Goal: Task Accomplishment & Management: Manage account settings

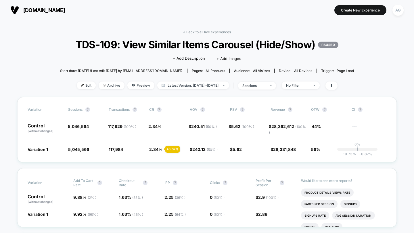
click at [211, 35] on div "< Back to all live experiences TDS-109: View Similar Items Carousel (Hide/Show)…" at bounding box center [207, 63] width 294 height 67
click at [211, 33] on link "< Back to all live experiences" at bounding box center [207, 32] width 48 height 4
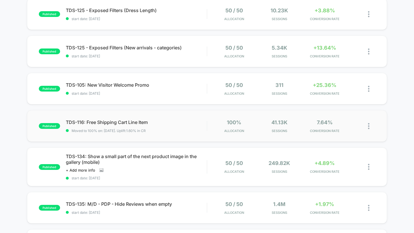
scroll to position [174, 0]
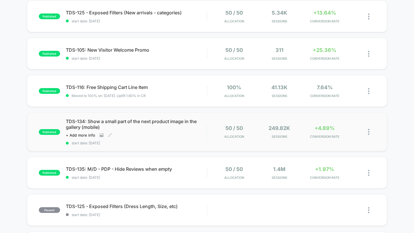
click at [191, 133] on div "TDS-134: Show a small part of the next product image in the gallery (mobile) Cl…" at bounding box center [136, 132] width 141 height 27
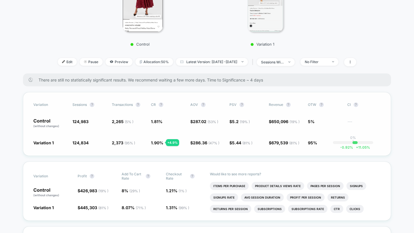
scroll to position [160, 0]
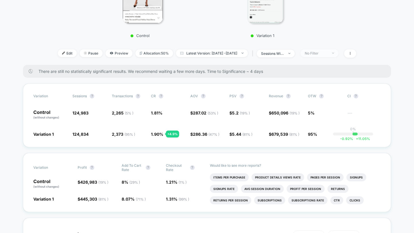
click at [327, 53] on div "No Filter" at bounding box center [315, 53] width 23 height 4
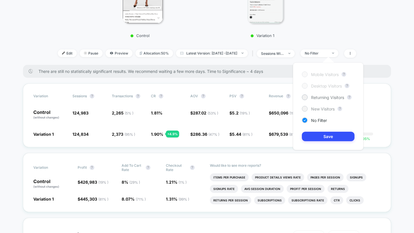
click at [320, 109] on span "New Visitors" at bounding box center [323, 109] width 24 height 5
click at [321, 138] on button "Save" at bounding box center [328, 136] width 53 height 9
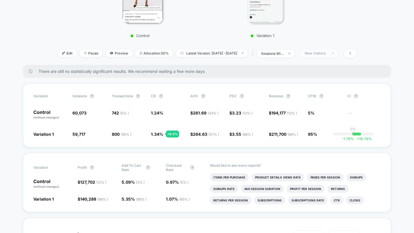
click at [325, 51] on span "New Visitors" at bounding box center [319, 53] width 38 height 8
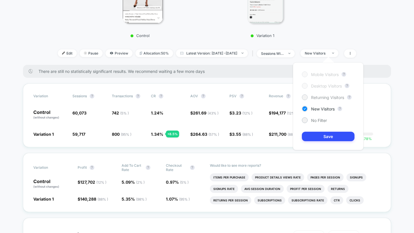
click at [318, 99] on span "Returning Visitors" at bounding box center [327, 97] width 33 height 5
click at [318, 135] on button "Save" at bounding box center [328, 136] width 53 height 9
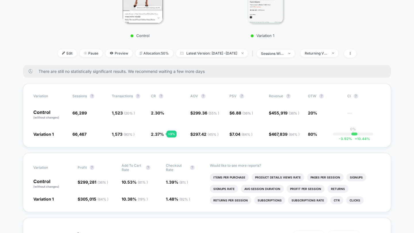
click at [293, 56] on span "sessions with impression" at bounding box center [276, 54] width 38 height 8
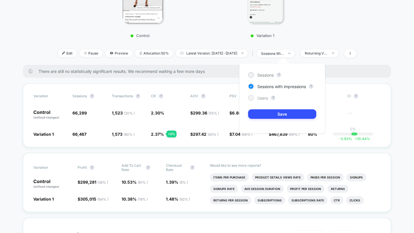
click at [263, 97] on span "Users" at bounding box center [262, 98] width 11 height 5
click at [265, 112] on button "Save" at bounding box center [282, 113] width 68 height 9
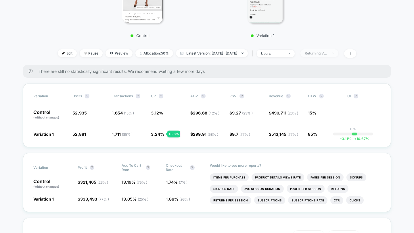
click at [327, 53] on div "Returning Visitors" at bounding box center [315, 53] width 23 height 4
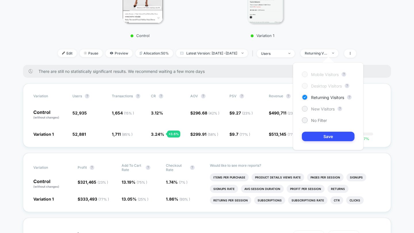
click at [317, 109] on span "New Visitors" at bounding box center [323, 109] width 24 height 5
click at [317, 135] on button "Save" at bounding box center [328, 136] width 53 height 9
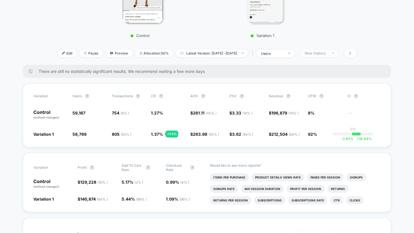
click at [338, 53] on span "New Visitors" at bounding box center [319, 53] width 38 height 8
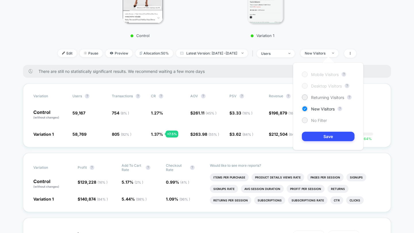
click at [323, 119] on span "No Filter" at bounding box center [319, 120] width 16 height 5
click at [323, 142] on div "Mobile Visitors ? Desktop Visitors ? Returning Visitors ? New Visitors ? No Fil…" at bounding box center [328, 107] width 70 height 88
click at [324, 136] on button "Save" at bounding box center [328, 136] width 53 height 9
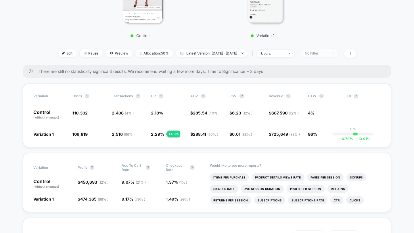
click at [323, 55] on div "No Filter" at bounding box center [315, 53] width 23 height 4
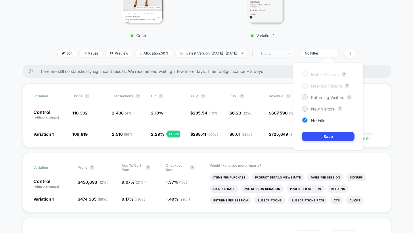
click at [284, 55] on div "users" at bounding box center [272, 53] width 23 height 4
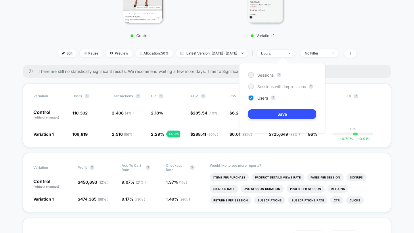
click at [279, 86] on span "Sessions with impressions" at bounding box center [281, 86] width 49 height 5
click at [278, 117] on button "Save" at bounding box center [282, 113] width 68 height 9
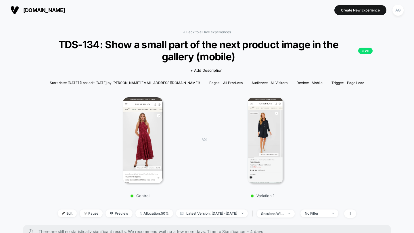
click at [209, 35] on div "< Back to all live experiences TDS-134: Show a small part of the next product i…" at bounding box center [207, 127] width 368 height 195
click at [209, 34] on link "< Back to all live experiences" at bounding box center [207, 32] width 48 height 4
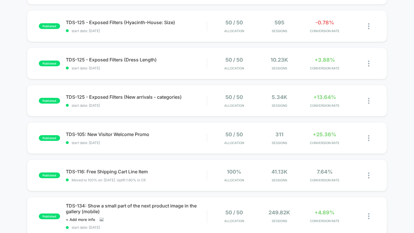
scroll to position [79, 0]
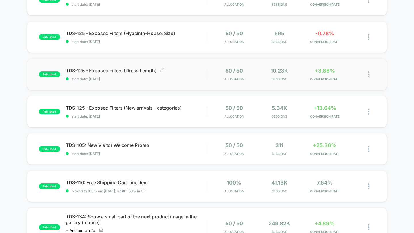
click at [189, 78] on span "start date: [DATE]" at bounding box center [136, 79] width 141 height 4
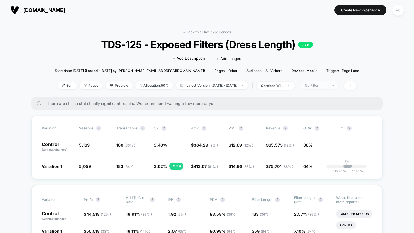
click at [324, 84] on div "No Filter" at bounding box center [315, 85] width 23 height 4
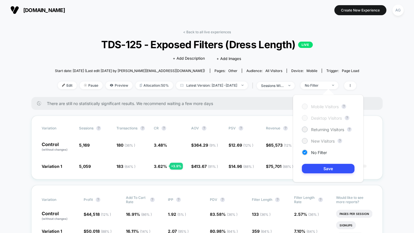
click at [318, 141] on span "New Visitors" at bounding box center [323, 141] width 24 height 5
click at [319, 170] on button "Save" at bounding box center [328, 168] width 53 height 9
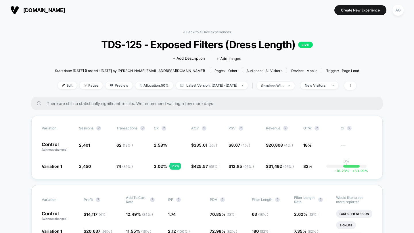
click at [201, 32] on link "< Back to all live experiences" at bounding box center [207, 32] width 48 height 4
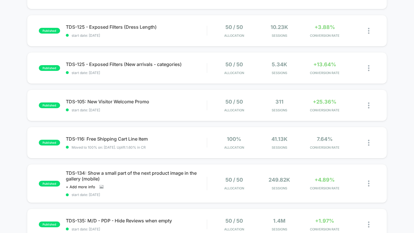
scroll to position [130, 0]
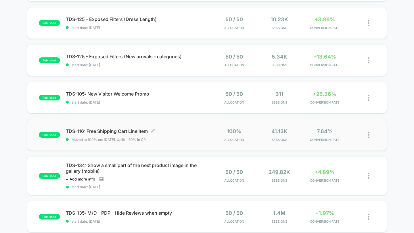
click at [201, 133] on span "TDS-116: Free Shipping Cart Line Item Click to edit experience details" at bounding box center [136, 131] width 141 height 6
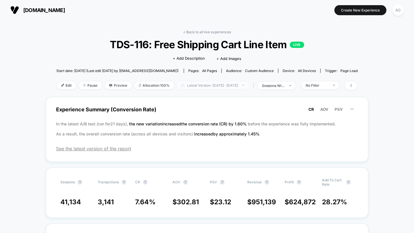
click at [235, 86] on span "Latest Version: [DATE] - [DATE]" at bounding box center [213, 86] width 72 height 8
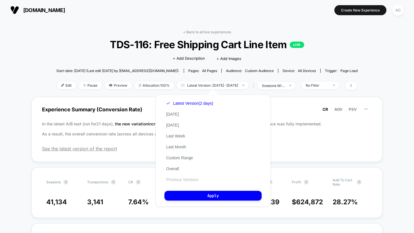
click at [191, 178] on button "Previous Versions" at bounding box center [182, 179] width 36 height 5
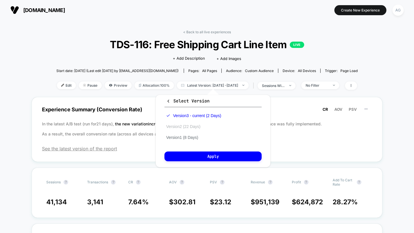
click at [191, 126] on button "Version 2 (22 Days)" at bounding box center [183, 126] width 38 height 5
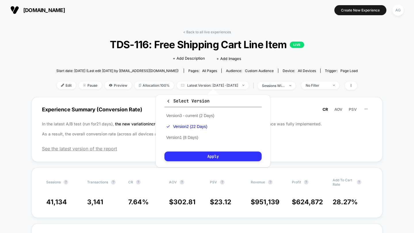
click at [196, 156] on button "Apply" at bounding box center [212, 157] width 97 height 10
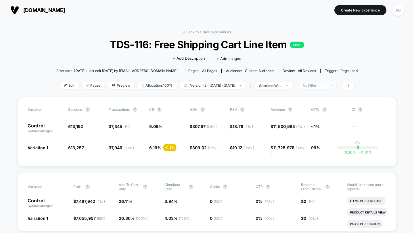
click at [325, 85] on div "No Filter" at bounding box center [313, 85] width 23 height 4
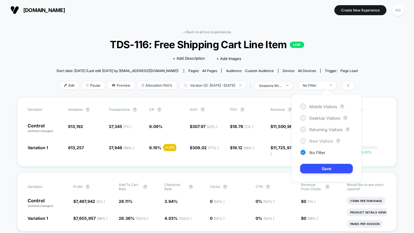
click at [321, 143] on span "New Visitors" at bounding box center [321, 141] width 24 height 5
click at [318, 167] on button "Save" at bounding box center [326, 168] width 53 height 9
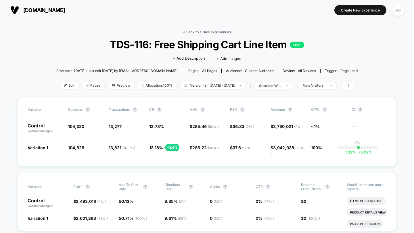
click at [214, 33] on link "< Back to all live experiences" at bounding box center [207, 32] width 48 height 4
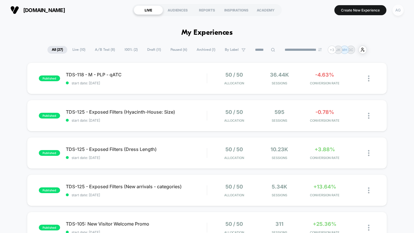
click at [399, 8] on div "AG" at bounding box center [397, 10] width 11 height 11
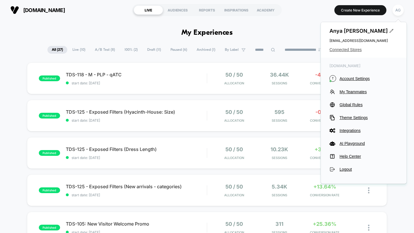
click at [356, 49] on span "Connected Stores" at bounding box center [363, 49] width 68 height 5
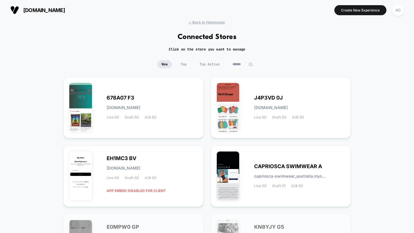
click at [217, 63] on span "Top Active" at bounding box center [209, 64] width 29 height 8
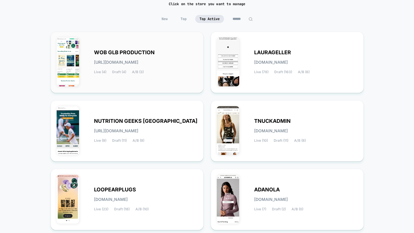
click at [181, 73] on div "WOB GLB PRODUCTION [URL][DOMAIN_NAME] Live (4) Draft (4) A/B (3)" at bounding box center [145, 63] width 103 height 24
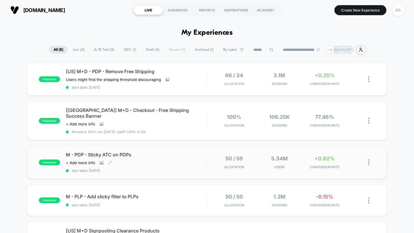
click at [184, 152] on div "M - PDP - Sticky ATC on PDPs Click to view images Click to edit experience deta…" at bounding box center [136, 162] width 141 height 21
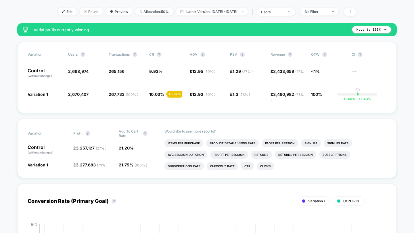
scroll to position [74, 0]
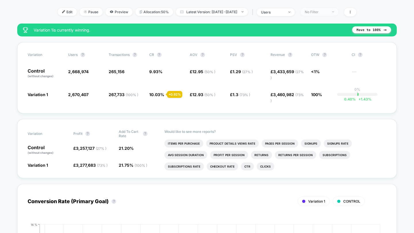
click at [327, 11] on div "No Filter" at bounding box center [315, 12] width 23 height 4
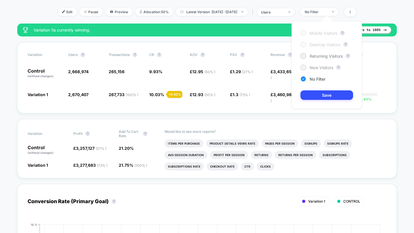
click at [319, 66] on span "New Visitors" at bounding box center [321, 67] width 24 height 5
click at [323, 94] on button "Save" at bounding box center [326, 94] width 53 height 9
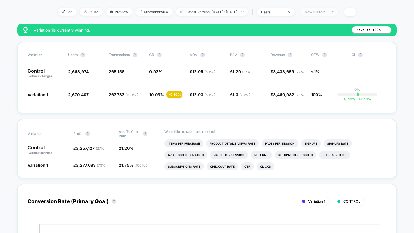
click at [325, 11] on div "New Visitors" at bounding box center [315, 12] width 23 height 4
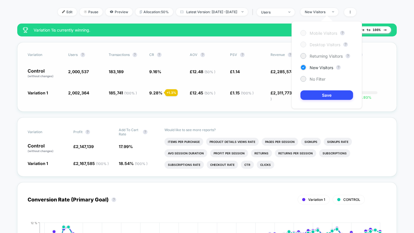
click at [259, 52] on div "Variation users ? Transactions ? CR ? AOV ? PSV ? Revenue ? OTW ? CI ? Control …" at bounding box center [206, 77] width 379 height 70
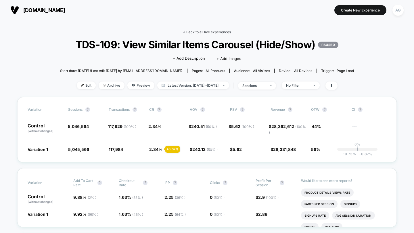
click at [210, 32] on link "< Back to all live experiences" at bounding box center [207, 32] width 48 height 4
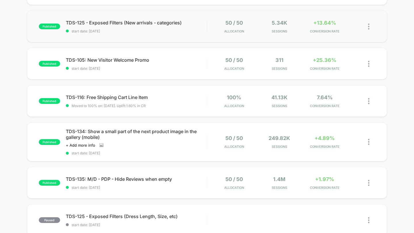
scroll to position [168, 0]
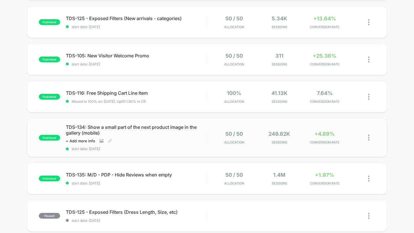
click at [198, 142] on div "TDS-134: Show a small part of the next product image in the gallery (mobile) Cl…" at bounding box center [136, 137] width 141 height 27
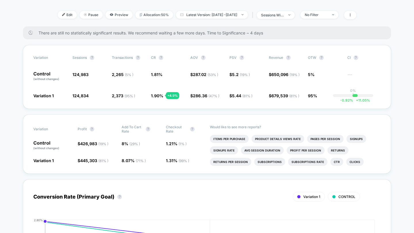
scroll to position [199, 0]
click at [284, 14] on div "sessions with impression" at bounding box center [272, 14] width 23 height 4
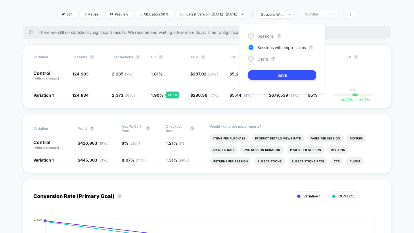
click at [327, 16] on div "No Filter" at bounding box center [315, 14] width 23 height 4
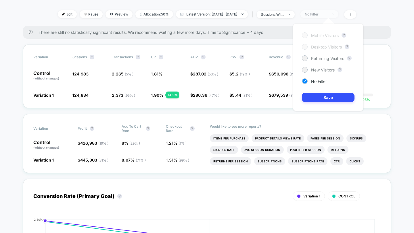
click at [327, 16] on div "No Filter" at bounding box center [315, 14] width 23 height 4
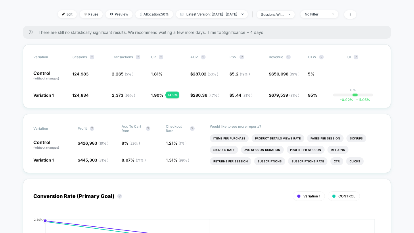
scroll to position [0, 0]
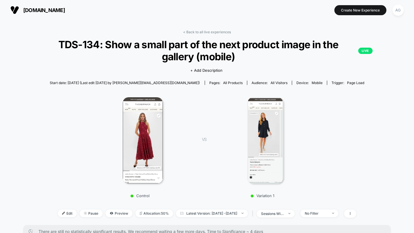
click at [41, 7] on span "[DOMAIN_NAME]" at bounding box center [44, 10] width 42 height 6
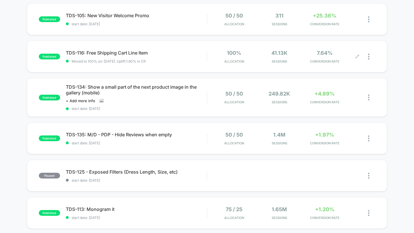
scroll to position [242, 0]
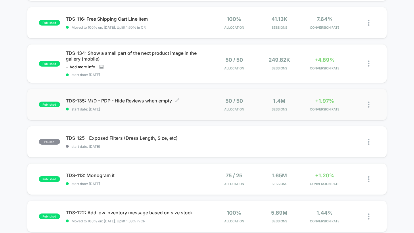
click at [196, 107] on span "start date: [DATE]" at bounding box center [136, 109] width 141 height 4
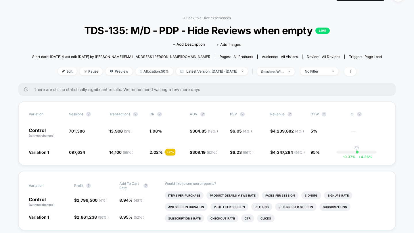
scroll to position [50, 0]
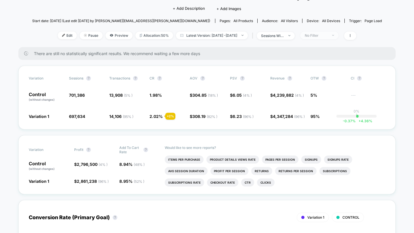
click at [321, 32] on span "No Filter" at bounding box center [319, 36] width 38 height 8
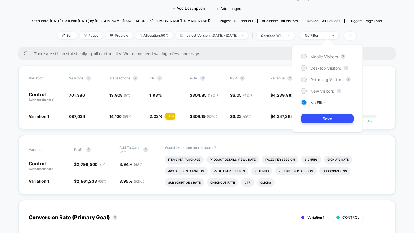
click at [317, 53] on div "Mobile Visitors ? Desktop Visitors ? Returning Visitors ? New Visitors ? No Fil…" at bounding box center [327, 89] width 70 height 88
click at [317, 56] on span "Mobile Visitors" at bounding box center [324, 56] width 28 height 5
click at [315, 118] on button "Save" at bounding box center [327, 118] width 53 height 9
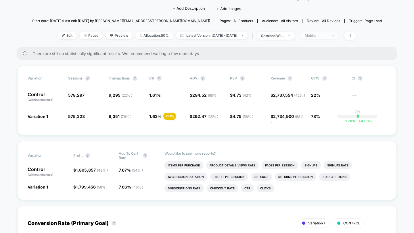
click at [319, 34] on div "Mobile" at bounding box center [315, 35] width 23 height 4
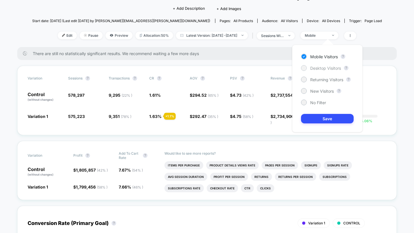
click at [316, 68] on span "Desktop Visitors" at bounding box center [325, 68] width 31 height 5
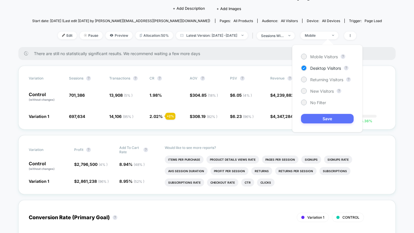
click at [315, 119] on button "Save" at bounding box center [327, 118] width 53 height 9
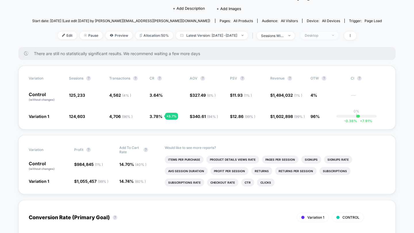
click at [321, 36] on div "Desktop" at bounding box center [315, 35] width 23 height 4
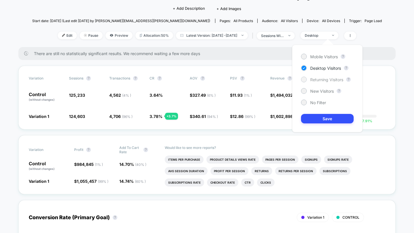
click at [317, 78] on span "Returning Visitors" at bounding box center [326, 79] width 33 height 5
click at [317, 122] on button "Save" at bounding box center [327, 118] width 53 height 9
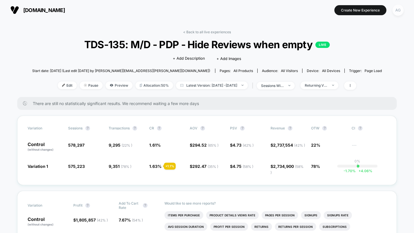
click at [397, 11] on div "AG" at bounding box center [397, 10] width 11 height 11
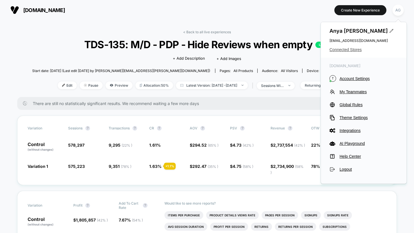
click at [355, 49] on span "Connected Stores" at bounding box center [363, 49] width 68 height 5
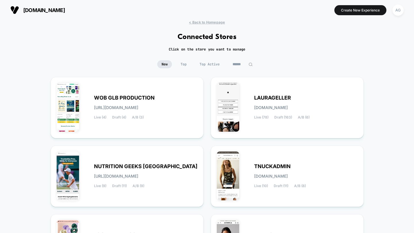
click at [237, 64] on input at bounding box center [242, 64] width 29 height 8
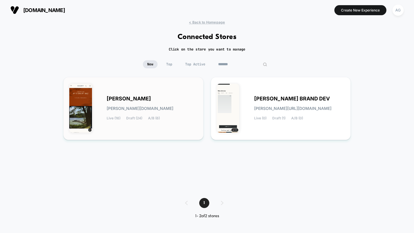
type input "*******"
click at [161, 102] on div "FAHERTY faherty.myshopify.com Live (16) Draft (24) A/B (6)" at bounding box center [152, 109] width 91 height 24
